Goal: Task Accomplishment & Management: Complete application form

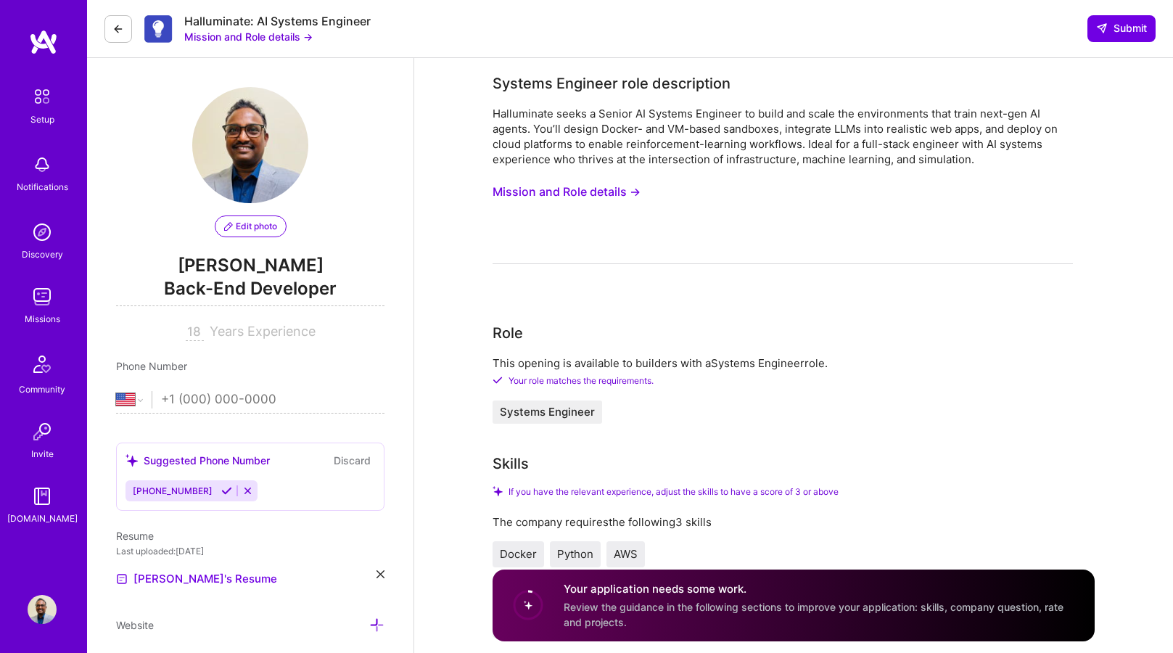
select select "US"
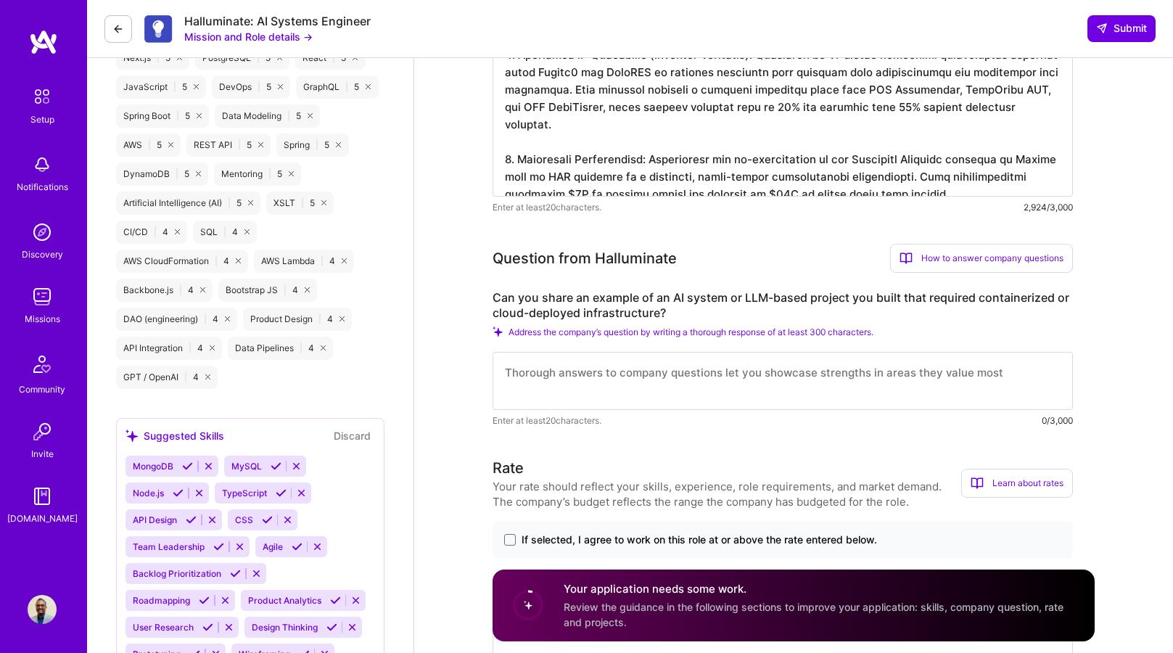
scroll to position [1, 0]
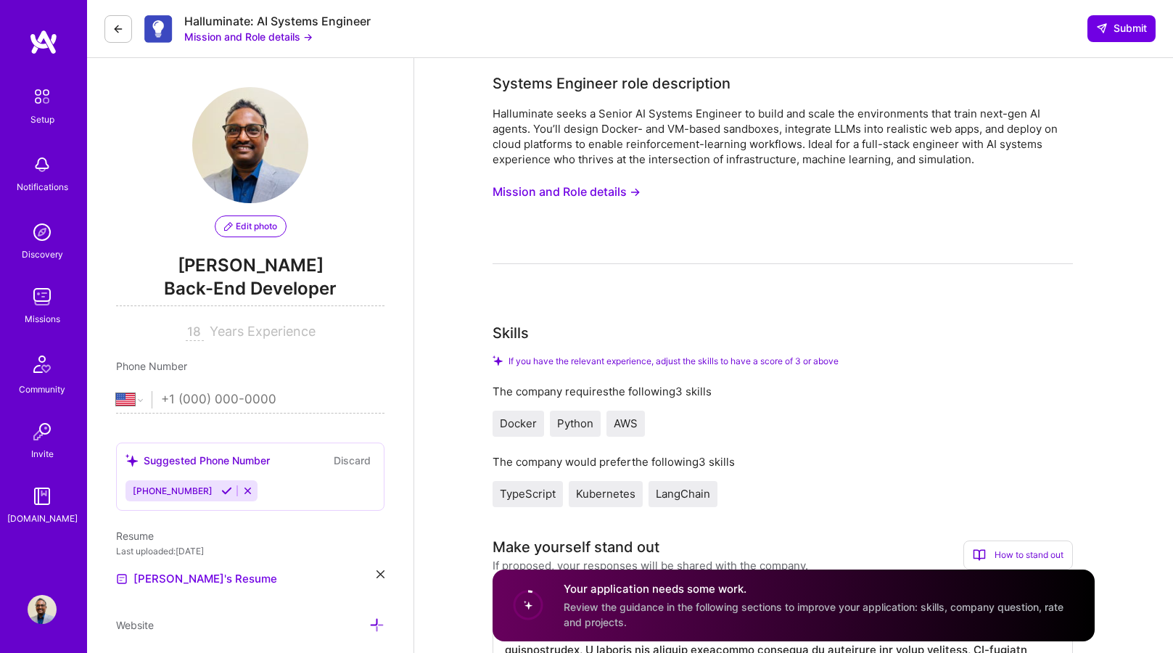
select select "US"
